Goal: Task Accomplishment & Management: Use online tool/utility

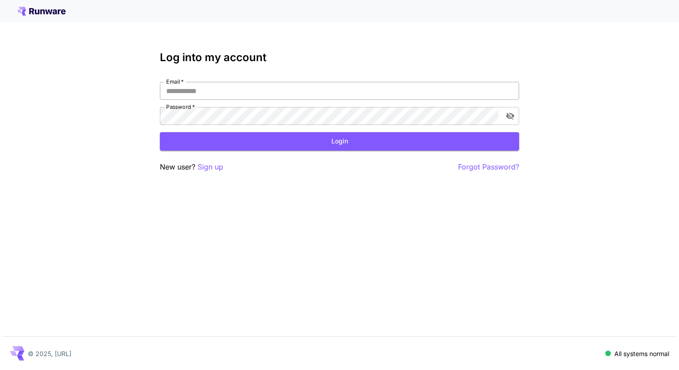
click at [291, 90] on input "Email   *" at bounding box center [339, 91] width 359 height 18
type input "**********"
click at [278, 137] on button "Login" at bounding box center [339, 141] width 359 height 18
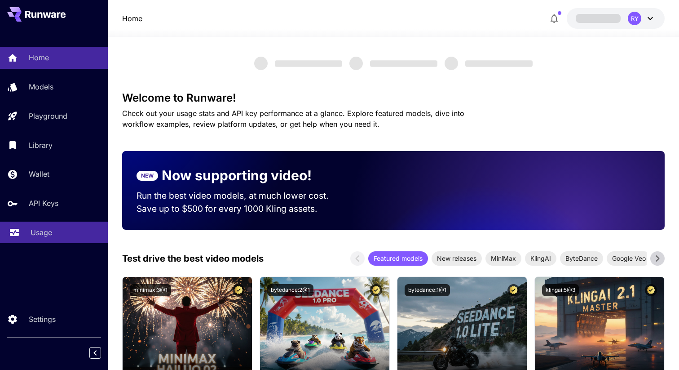
click at [42, 227] on link "Usage" at bounding box center [54, 232] width 108 height 22
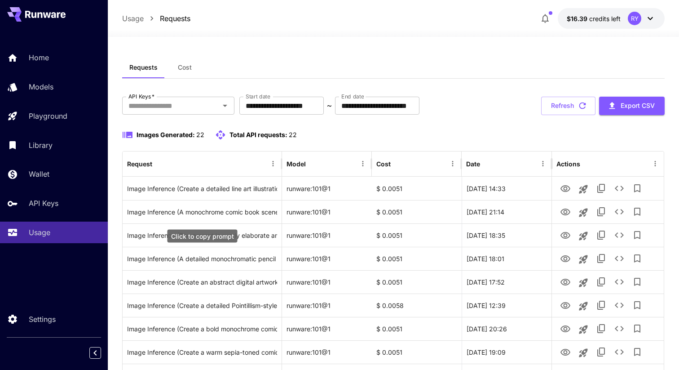
scroll to position [14, 0]
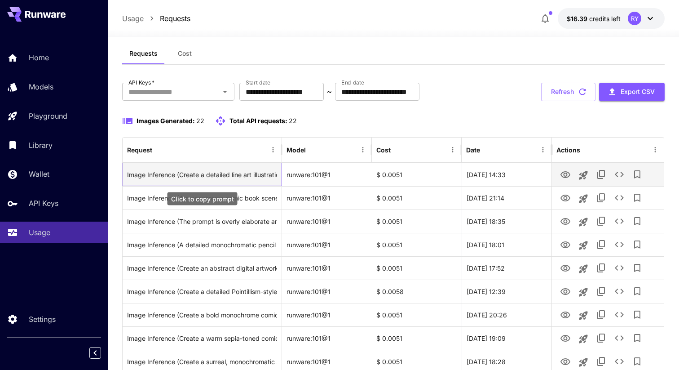
click at [247, 174] on div "Image Inference (Create a detailed line art illustration in warm tones symboliz…" at bounding box center [202, 174] width 150 height 23
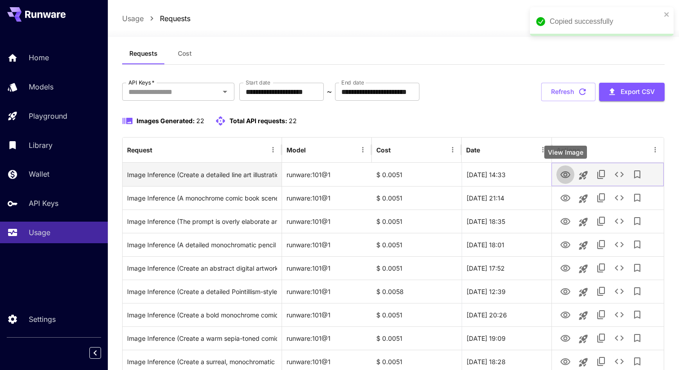
click at [567, 178] on icon "View Image" at bounding box center [565, 174] width 11 height 11
click at [618, 171] on icon "See details" at bounding box center [619, 174] width 11 height 11
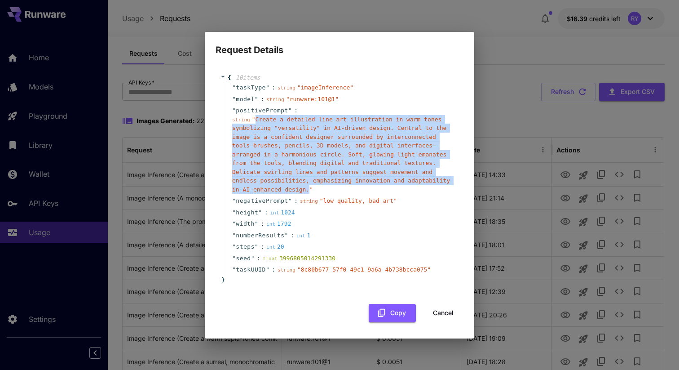
drag, startPoint x: 308, startPoint y: 191, endPoint x: 255, endPoint y: 120, distance: 88.6
click at [255, 120] on span "" Create a detailed line art illustration in warm tones symbolizing "versatilit…" at bounding box center [341, 154] width 218 height 77
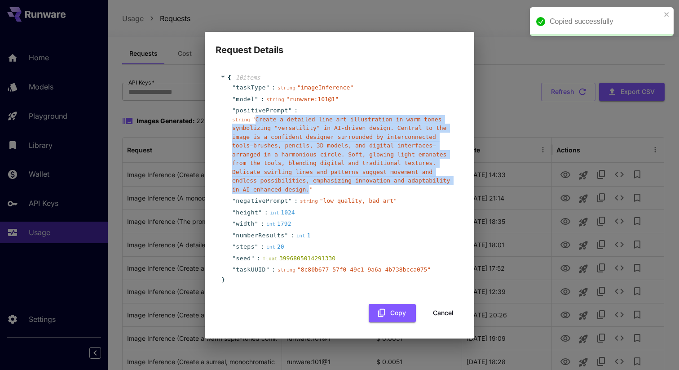
copy span "Create a detailed line art illustration in warm tones symbolizing "versatility"…"
click at [666, 11] on icon "close" at bounding box center [667, 14] width 6 height 7
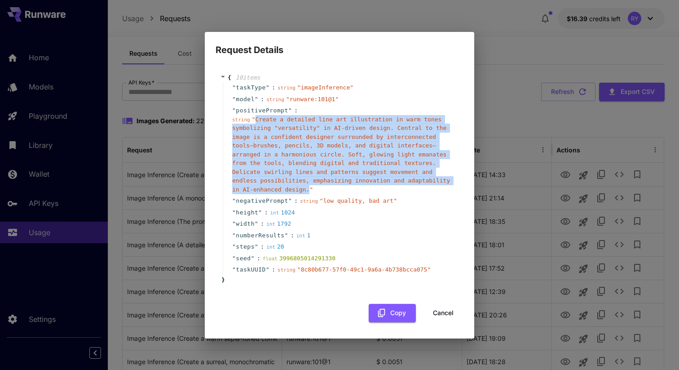
click at [443, 314] on button "Cancel" at bounding box center [443, 313] width 40 height 18
